Goal: Task Accomplishment & Management: Manage account settings

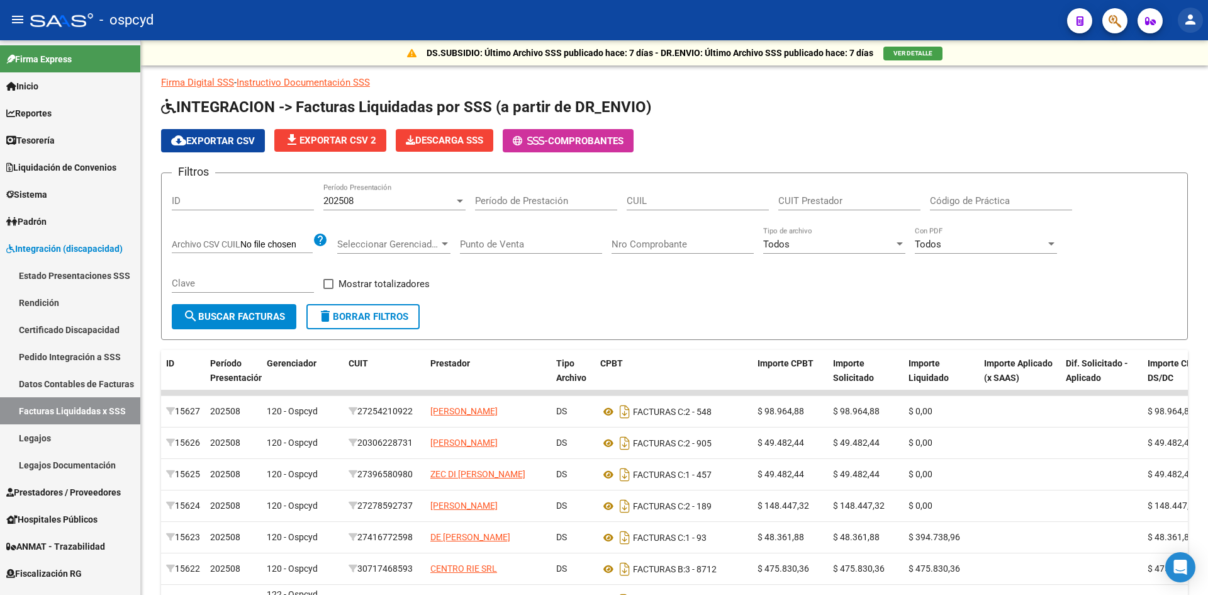
click at [1192, 18] on mat-icon "person" at bounding box center [1190, 19] width 15 height 15
click at [33, 194] on div at bounding box center [604, 297] width 1208 height 595
click at [33, 193] on span "Sistema" at bounding box center [26, 195] width 41 height 14
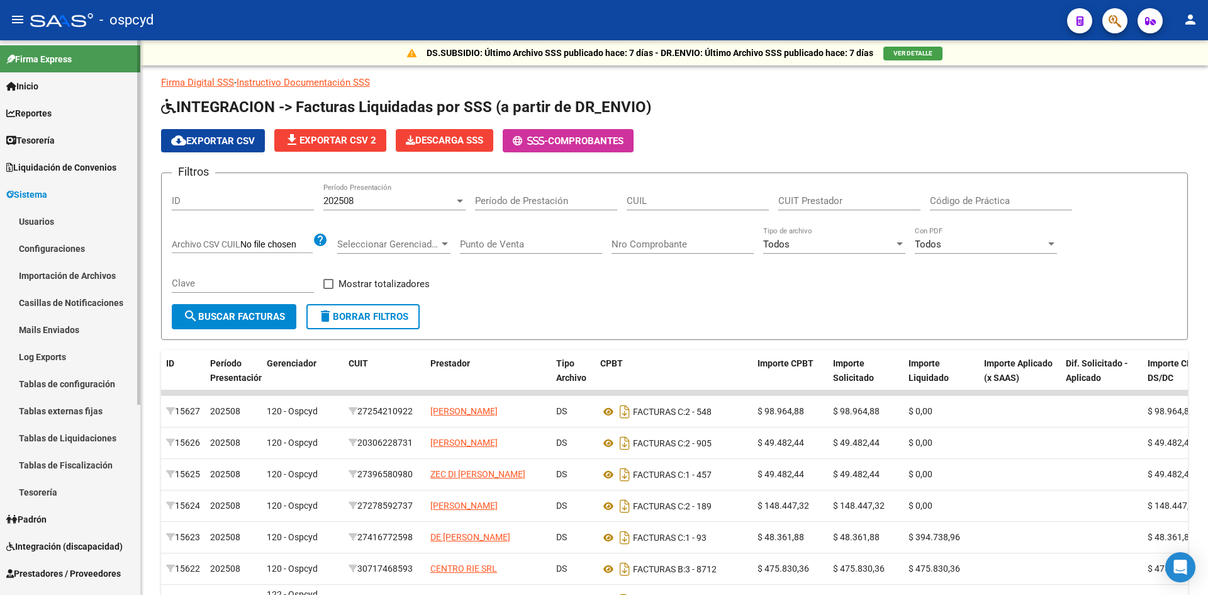
click at [45, 223] on link "Usuarios" at bounding box center [70, 221] width 140 height 27
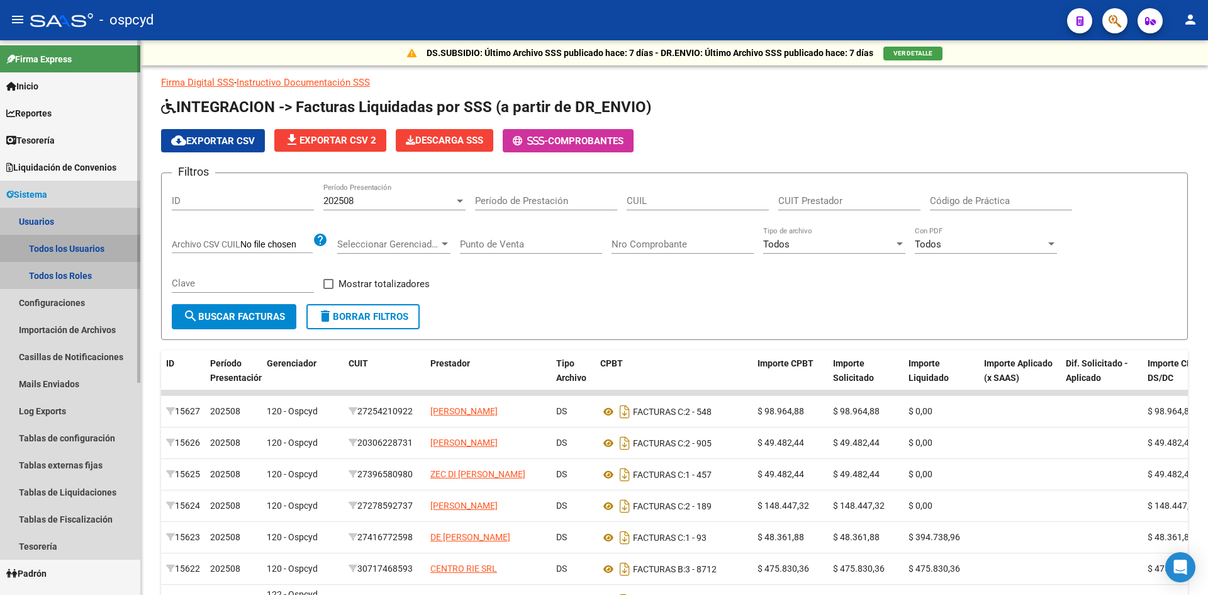
click at [57, 242] on link "Todos los Usuarios" at bounding box center [70, 248] width 140 height 27
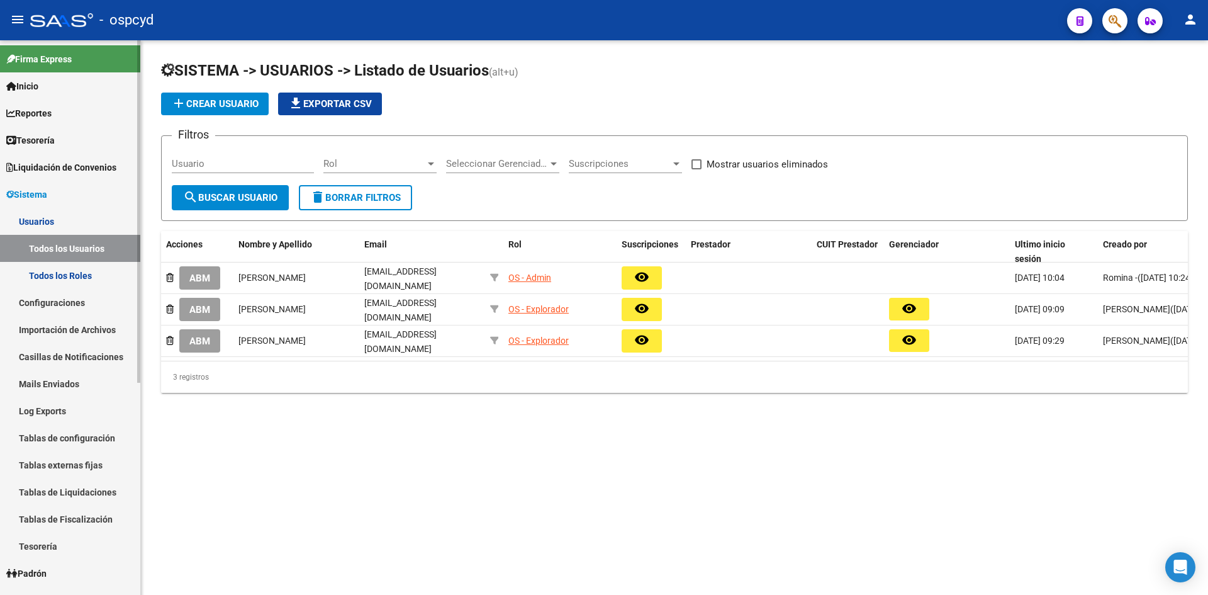
click at [48, 166] on span "Liquidación de Convenios" at bounding box center [61, 167] width 110 height 14
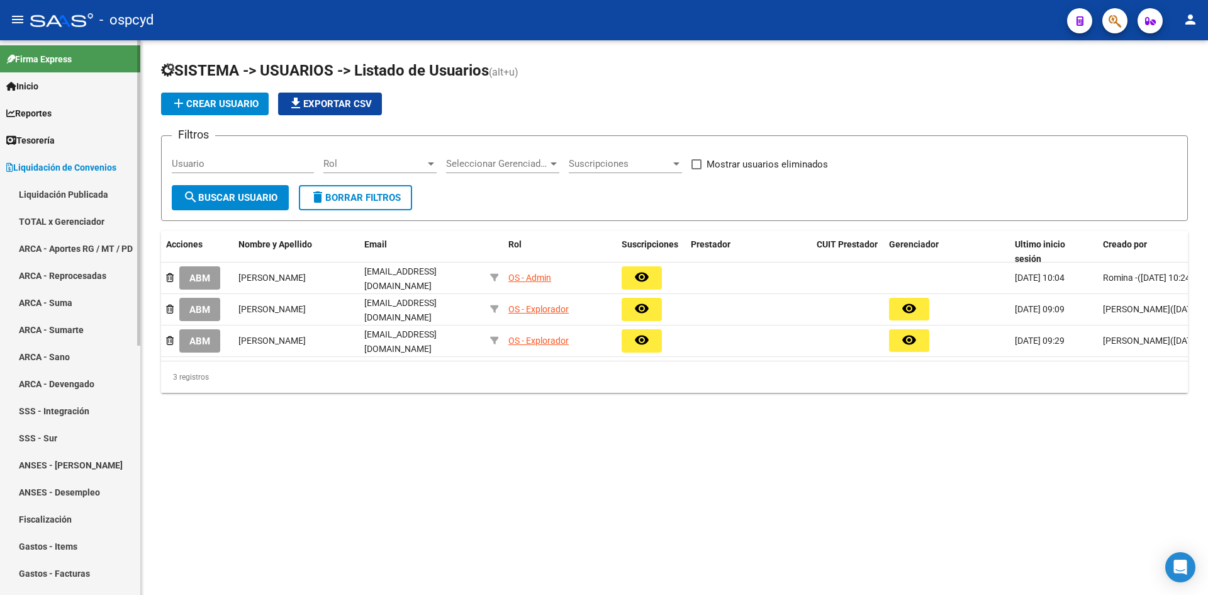
click at [59, 220] on link "TOTAL x Gerenciador" at bounding box center [70, 221] width 140 height 27
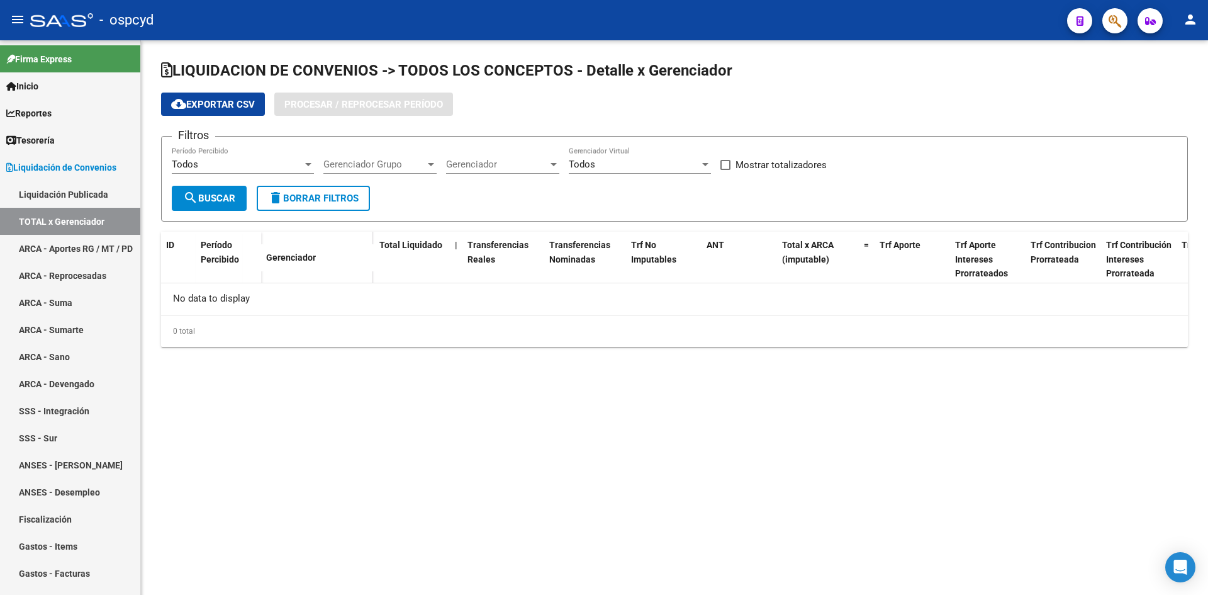
checkbox input "true"
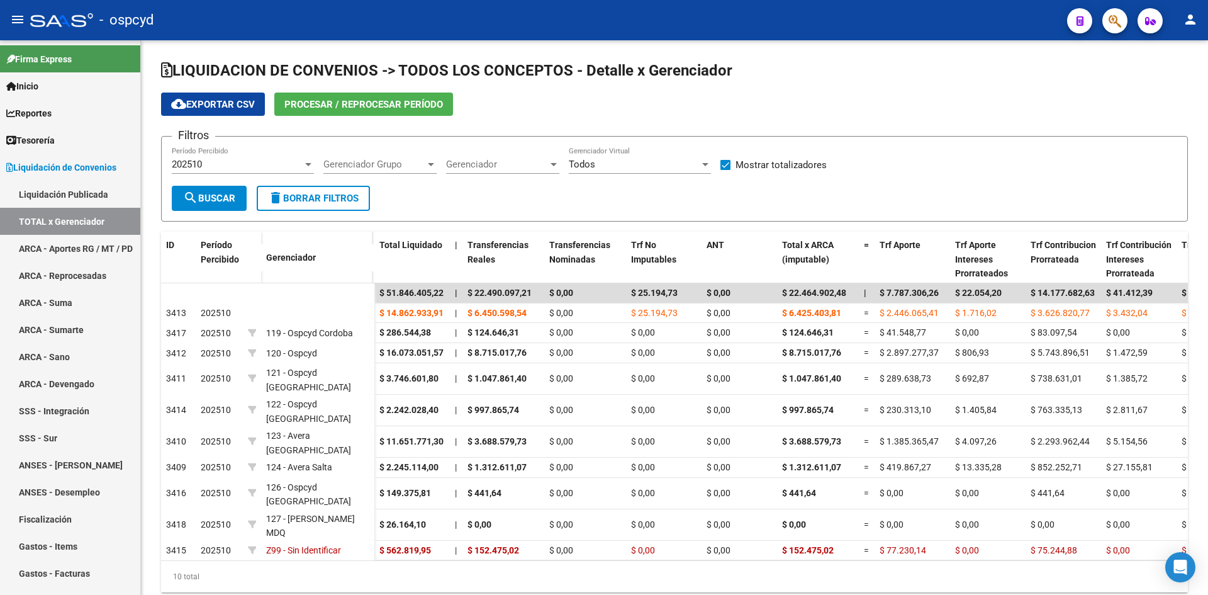
click at [1193, 25] on mat-icon "person" at bounding box center [1190, 19] width 15 height 15
click at [1172, 87] on button "exit_to_app Salir" at bounding box center [1164, 83] width 77 height 30
